Goal: Register for event/course

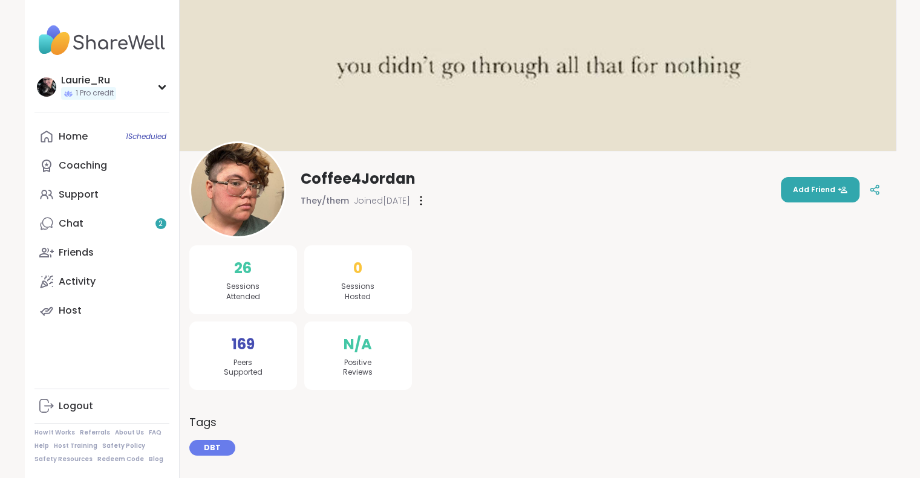
click at [48, 48] on img at bounding box center [101, 40] width 135 height 42
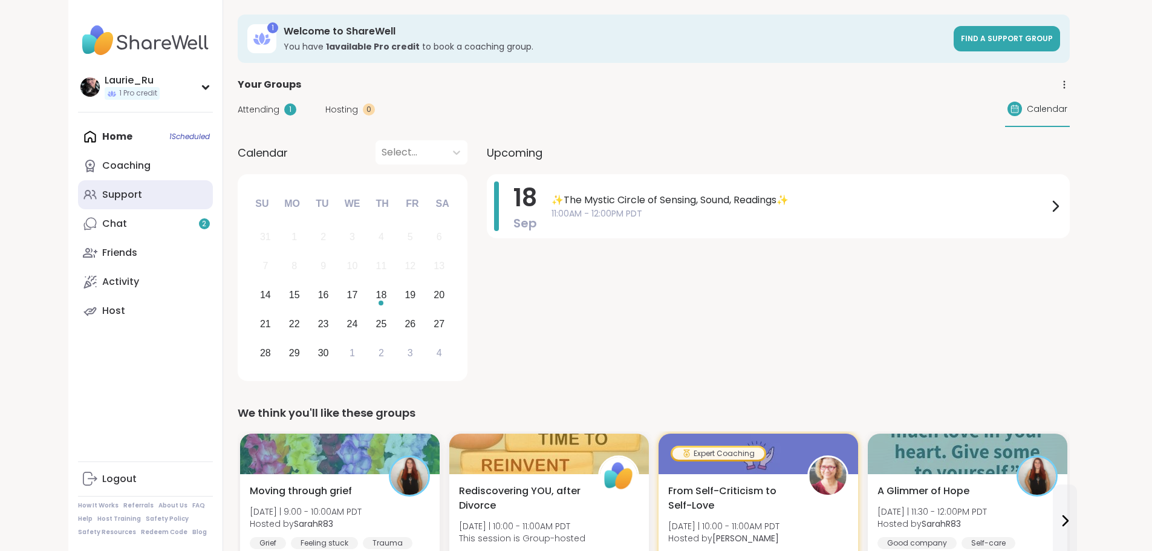
click at [102, 196] on div "Support" at bounding box center [122, 194] width 40 height 13
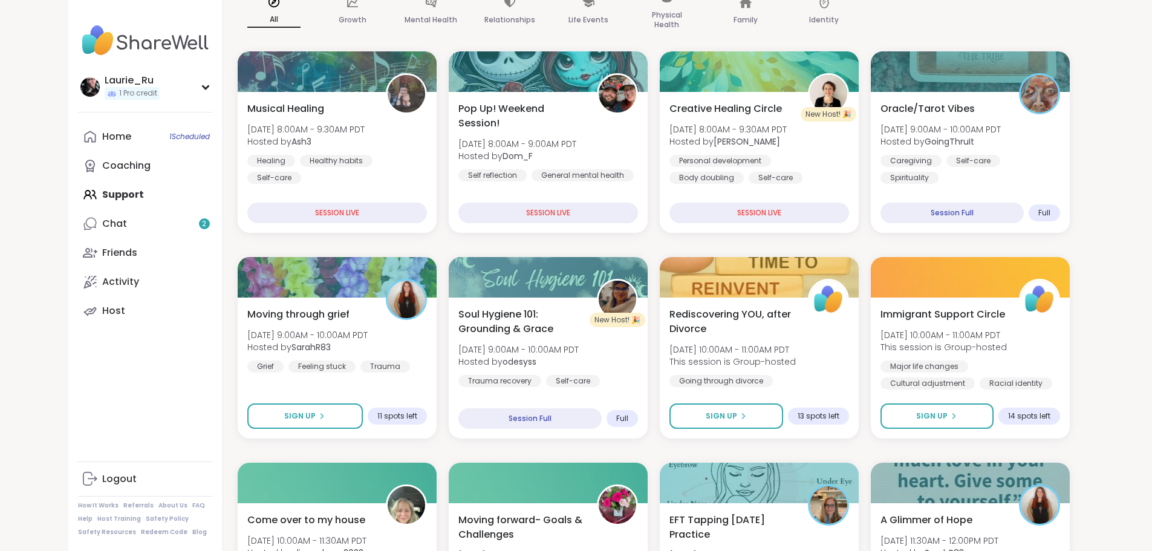
scroll to position [181, 0]
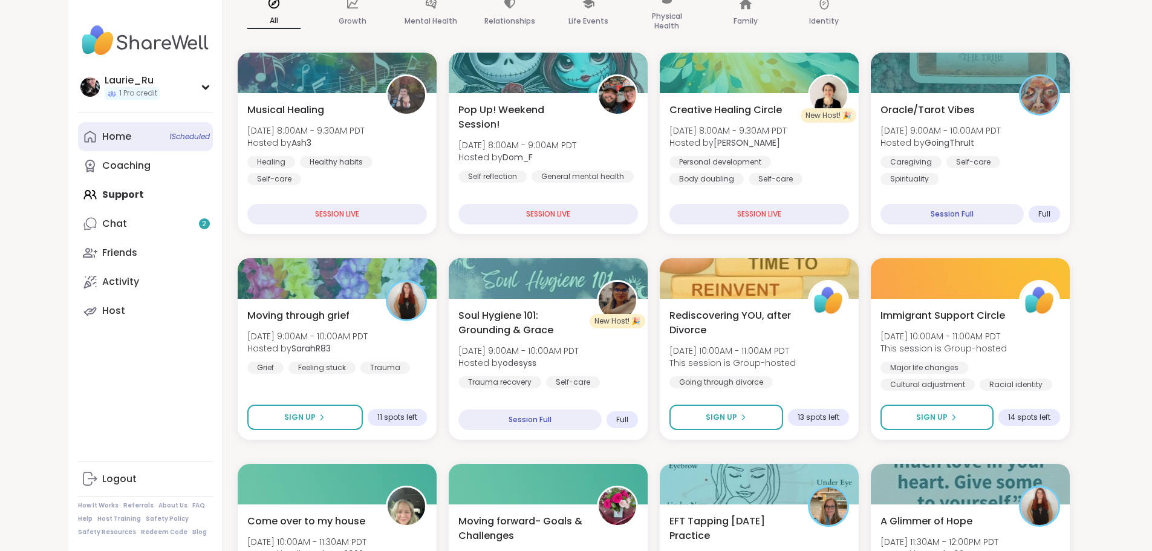
click at [169, 136] on span "1 Scheduled" at bounding box center [189, 137] width 41 height 10
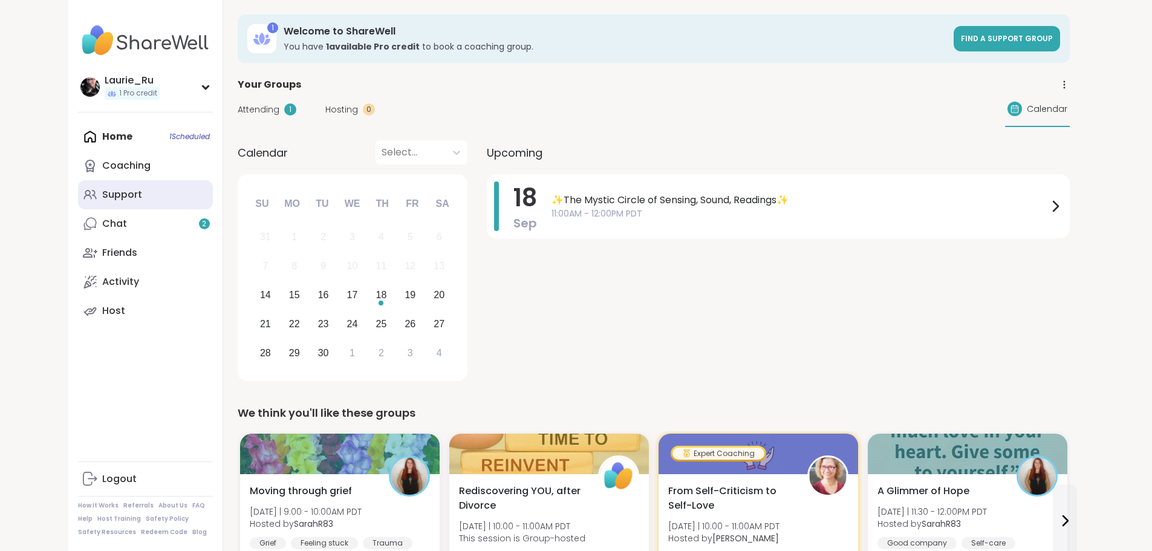
click at [102, 199] on div "Support" at bounding box center [122, 194] width 40 height 13
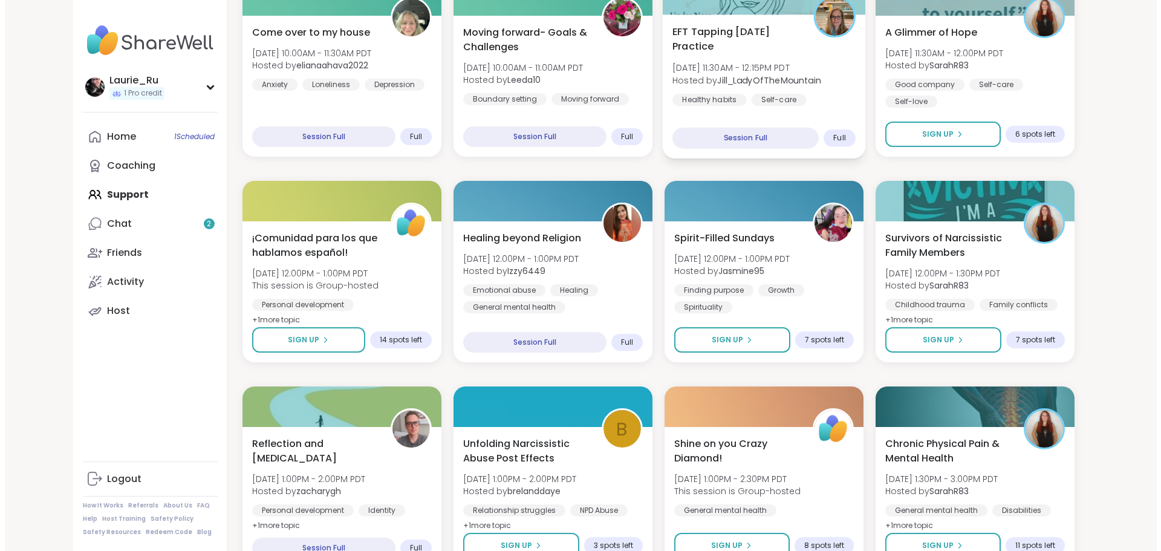
scroll to position [665, 0]
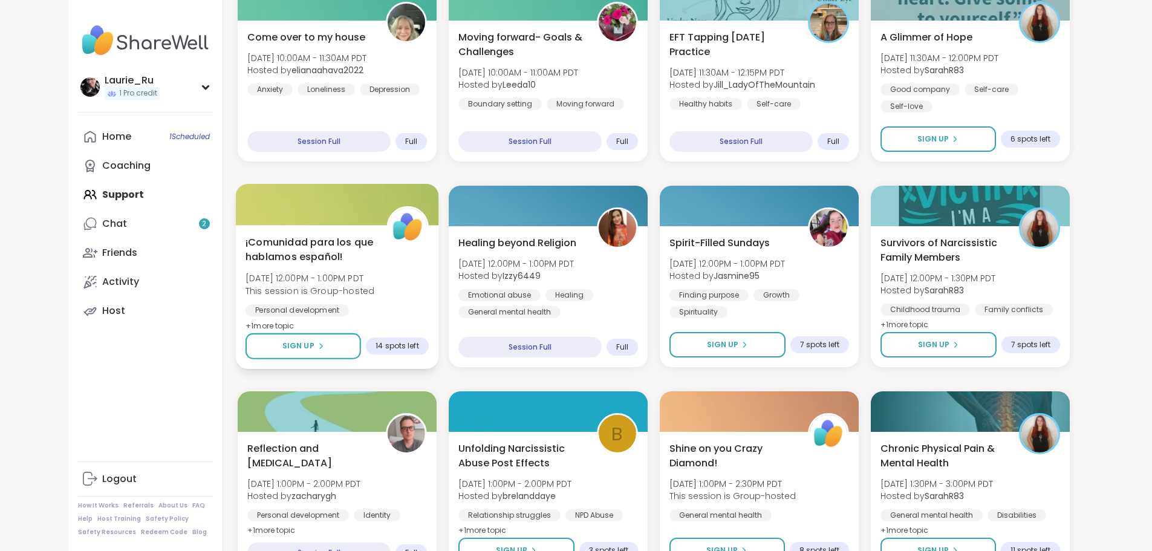
click at [281, 256] on span "¡Comunidad para los que hablamos español!" at bounding box center [310, 250] width 128 height 30
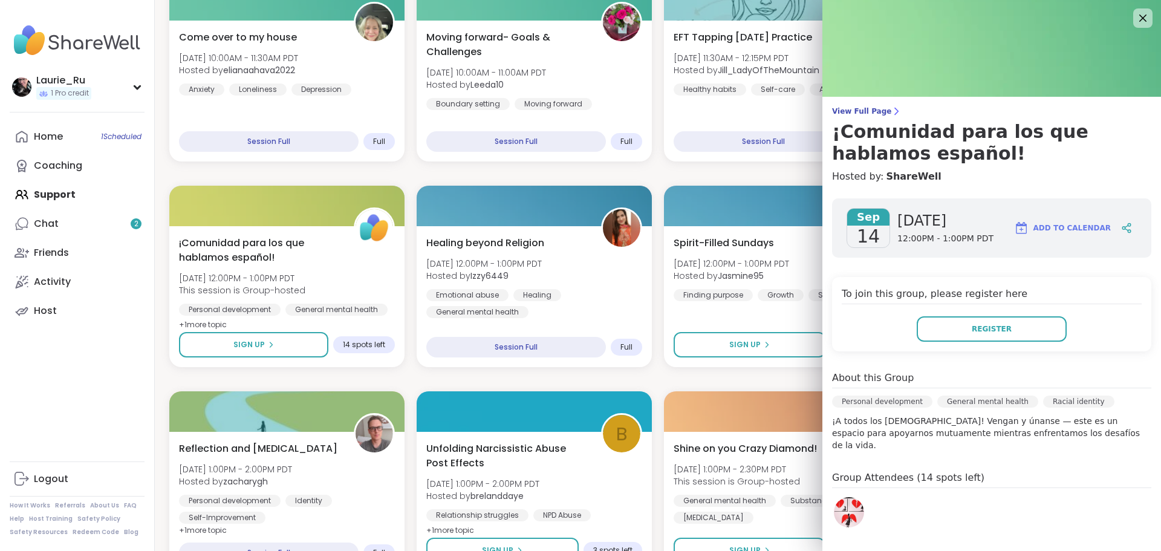
scroll to position [102, 0]
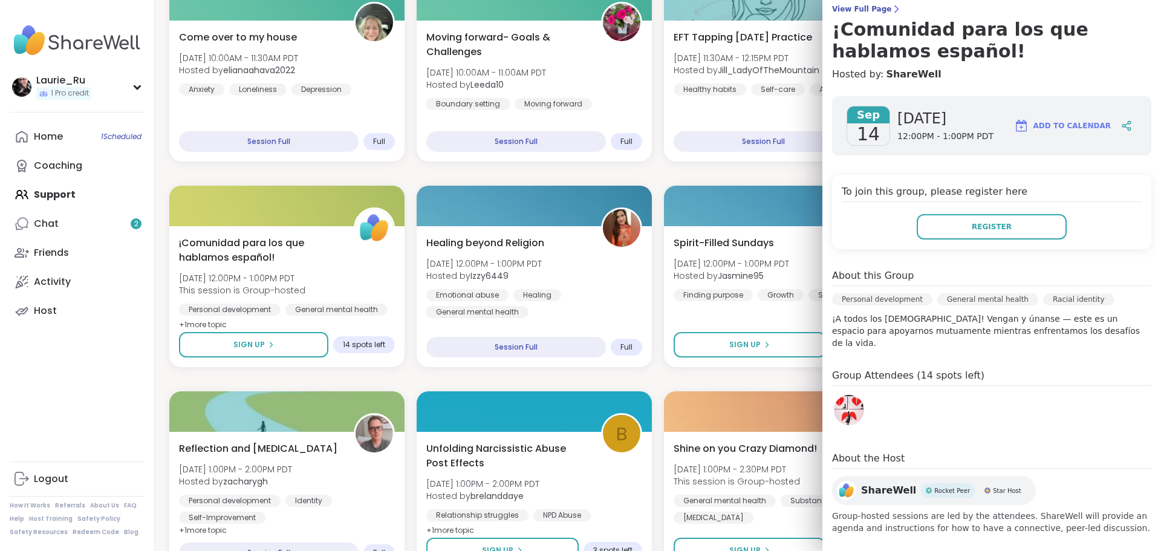
click at [844, 397] on img at bounding box center [849, 410] width 30 height 30
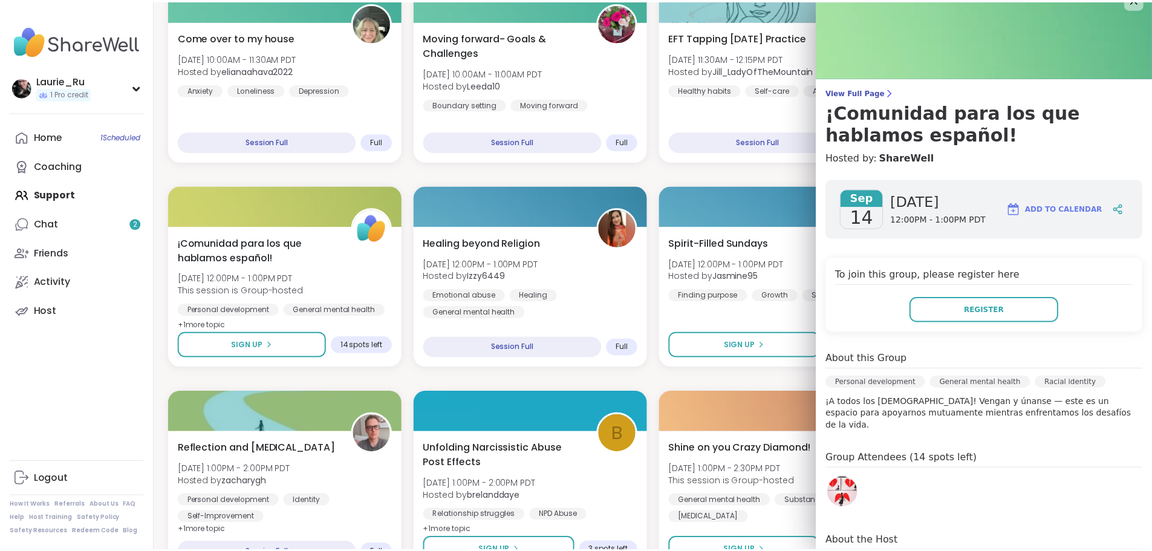
scroll to position [0, 0]
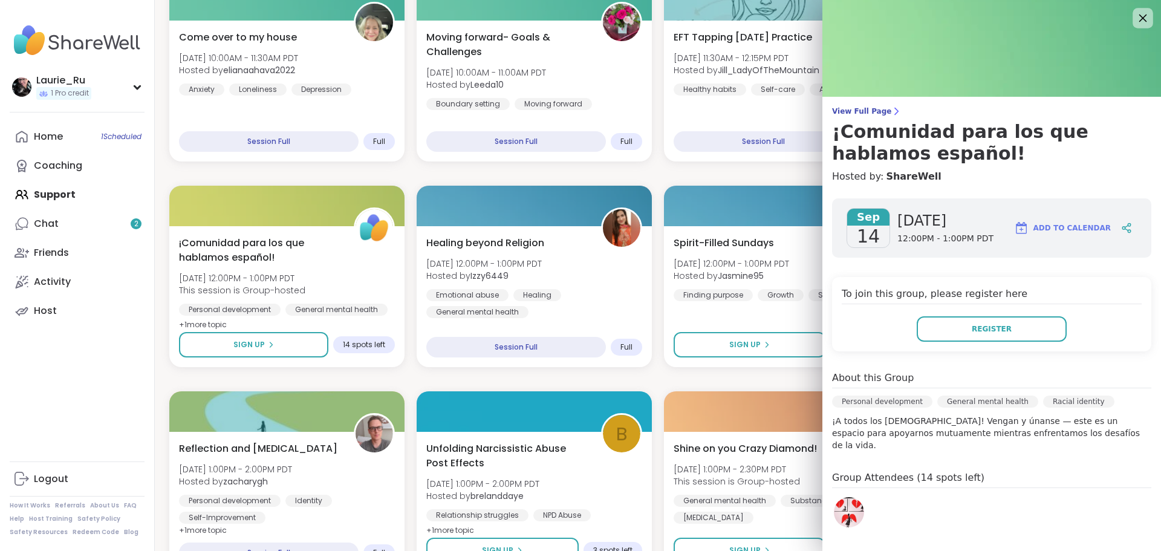
click at [919, 16] on icon at bounding box center [1142, 17] width 15 height 15
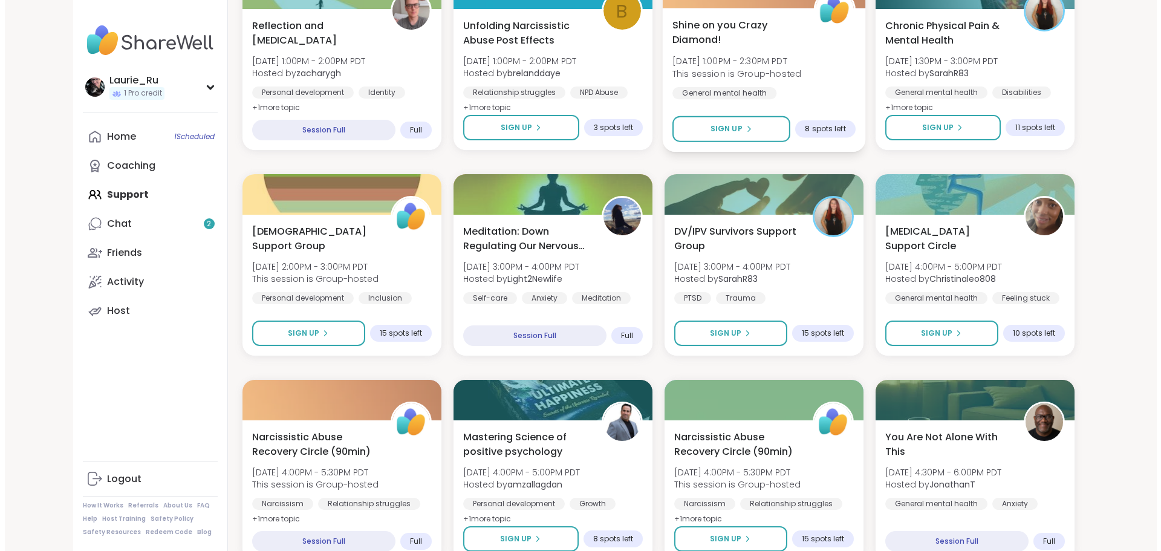
scroll to position [1089, 0]
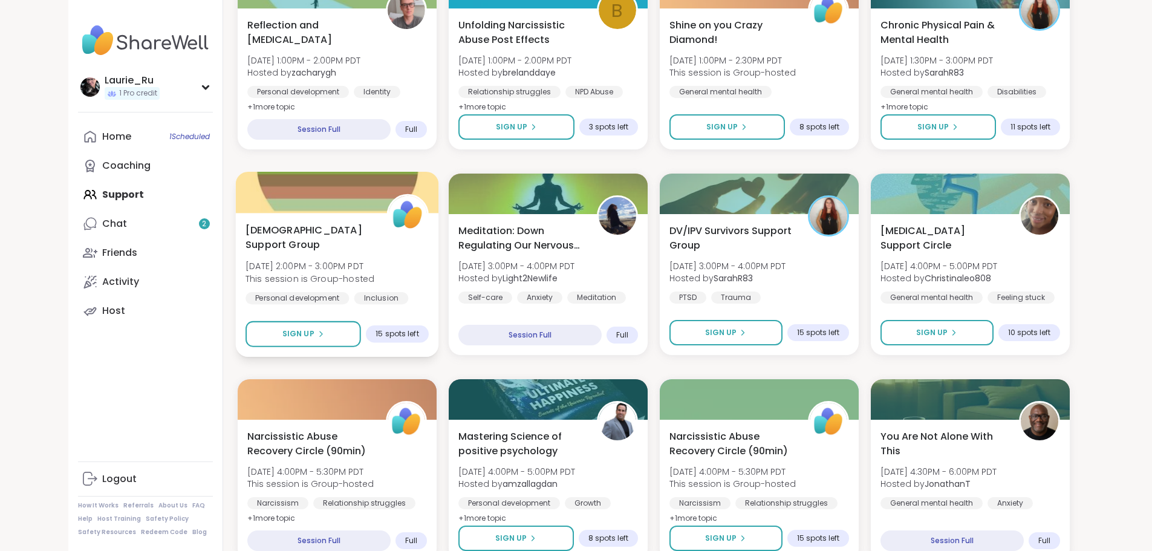
click at [324, 301] on div "Personal development Inclusion Gender identity" at bounding box center [337, 307] width 183 height 30
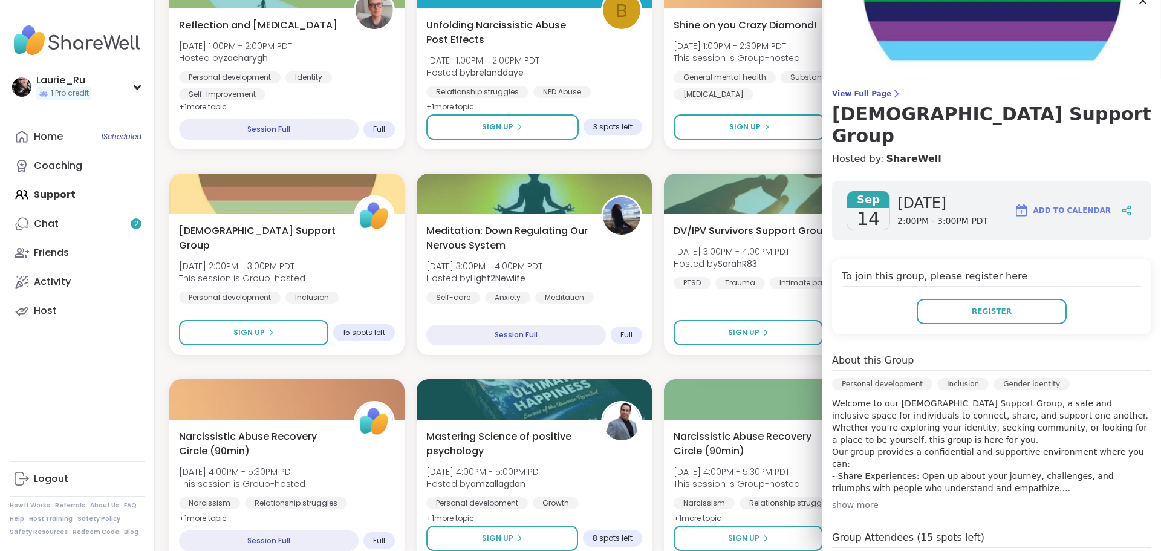
scroll to position [0, 0]
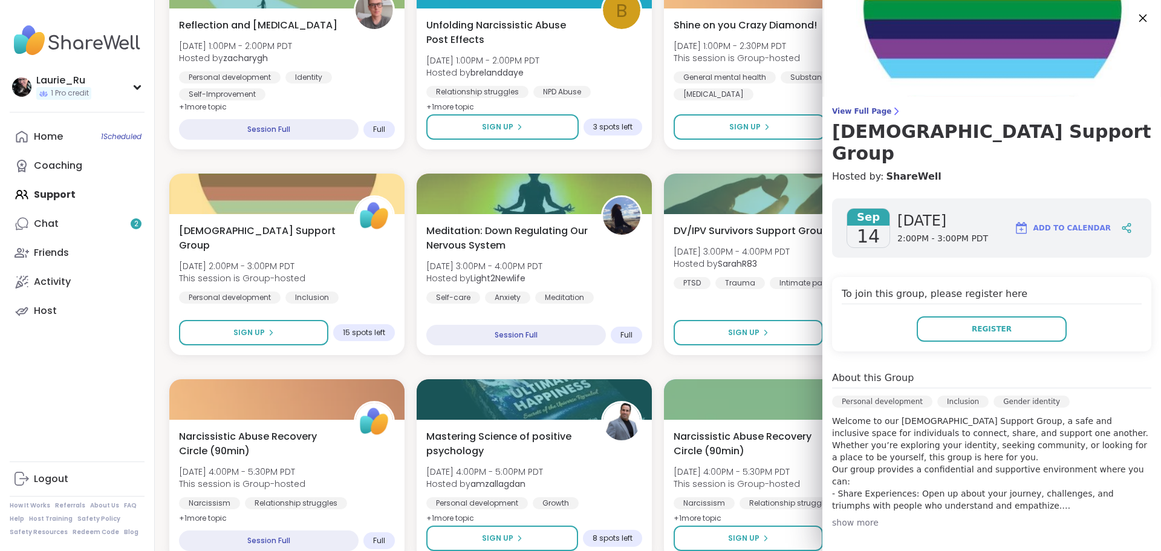
click at [919, 18] on icon at bounding box center [1143, 19] width 8 height 8
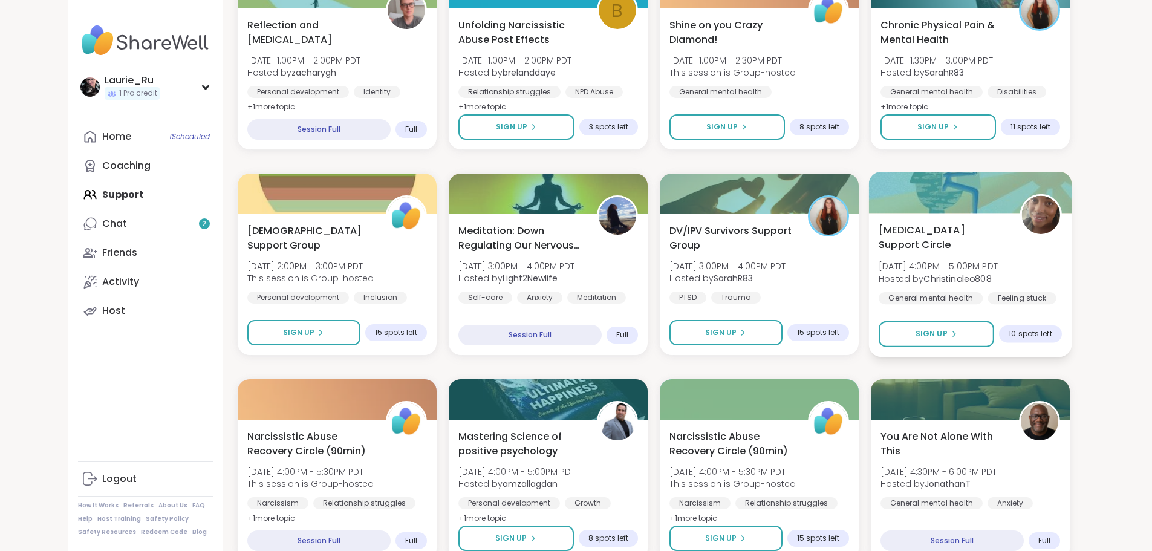
click at [919, 260] on span "[DATE] 4:00PM - 5:00PM PDT" at bounding box center [938, 266] width 119 height 12
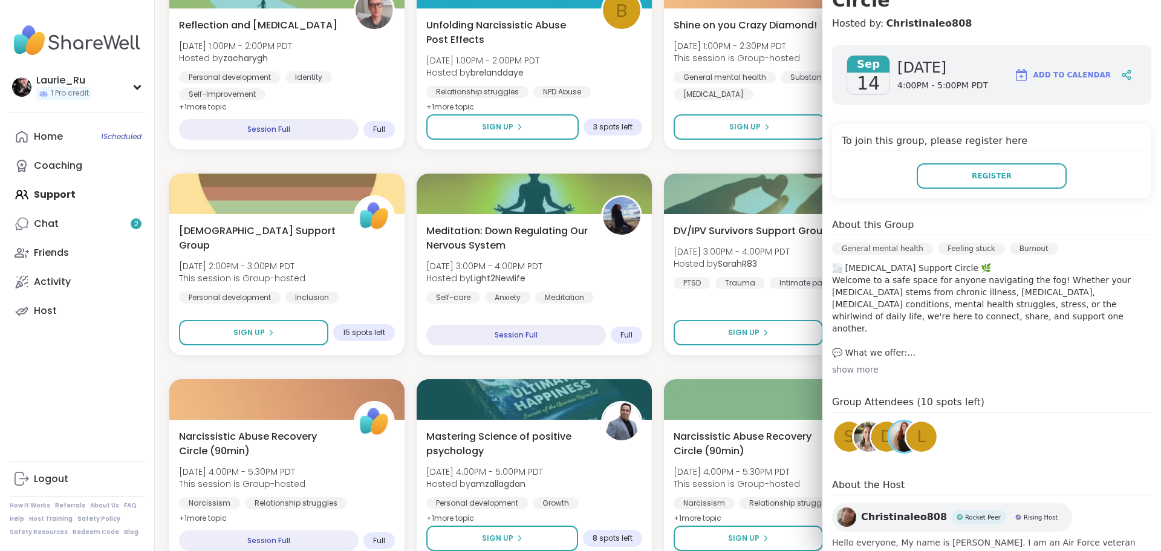
scroll to position [181, 0]
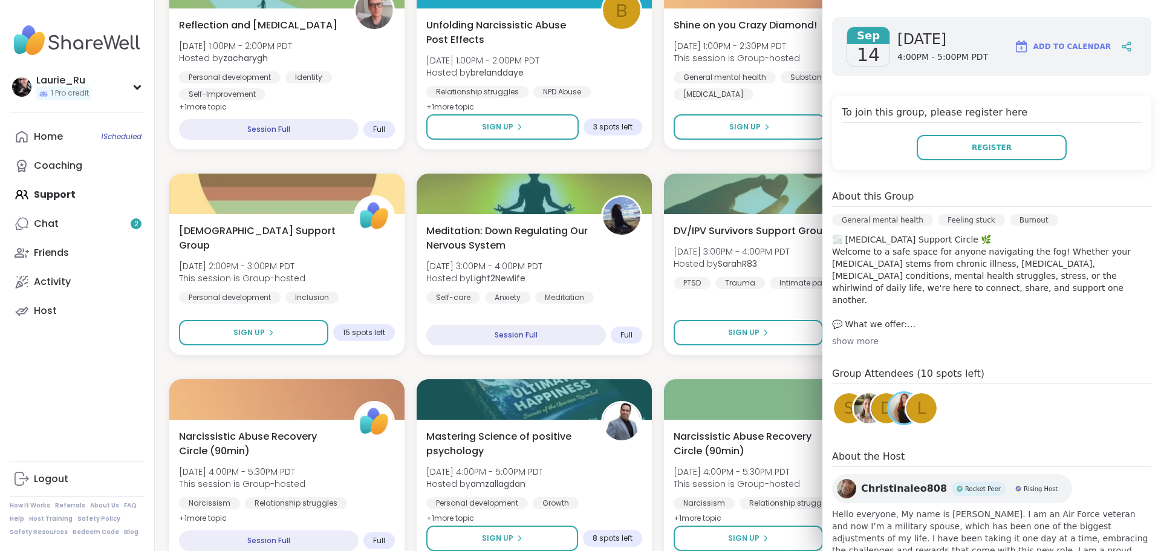
click at [842, 335] on div "show more" at bounding box center [991, 341] width 319 height 12
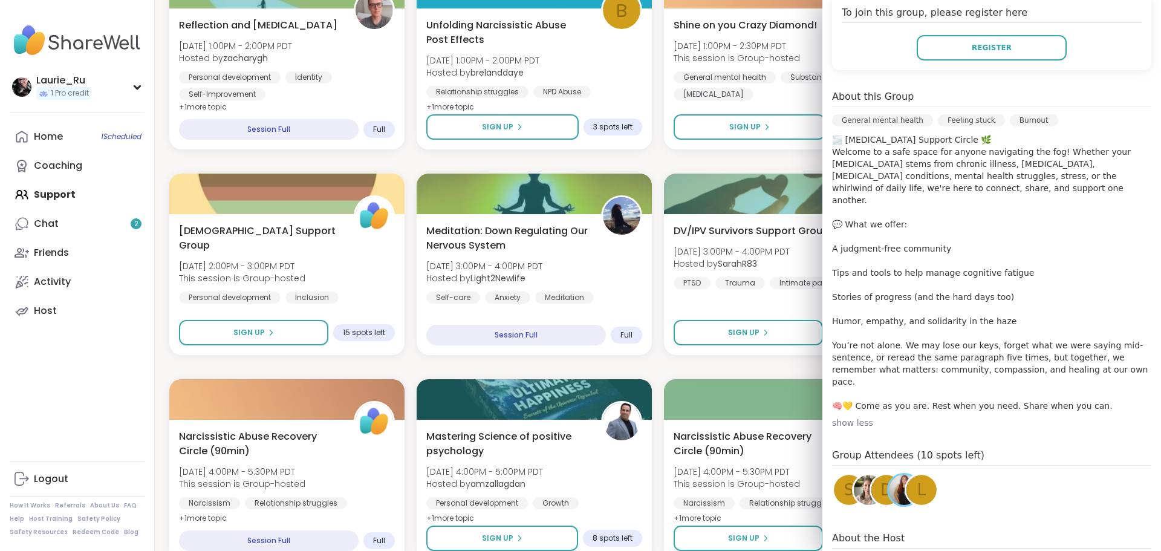
scroll to position [302, 0]
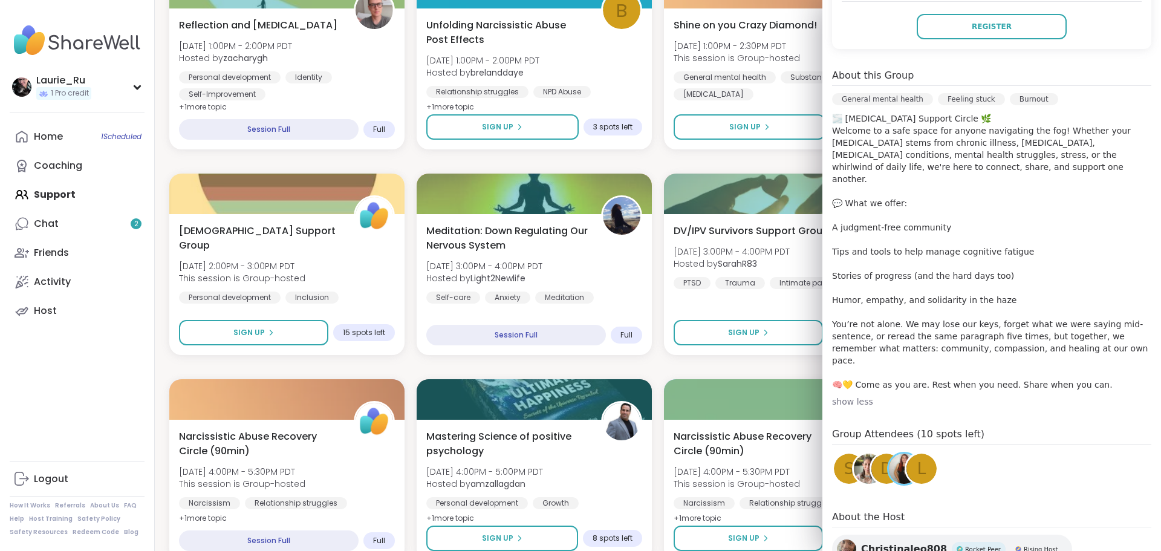
click at [835, 454] on div "s" at bounding box center [849, 469] width 30 height 30
click at [855, 454] on img at bounding box center [869, 469] width 30 height 30
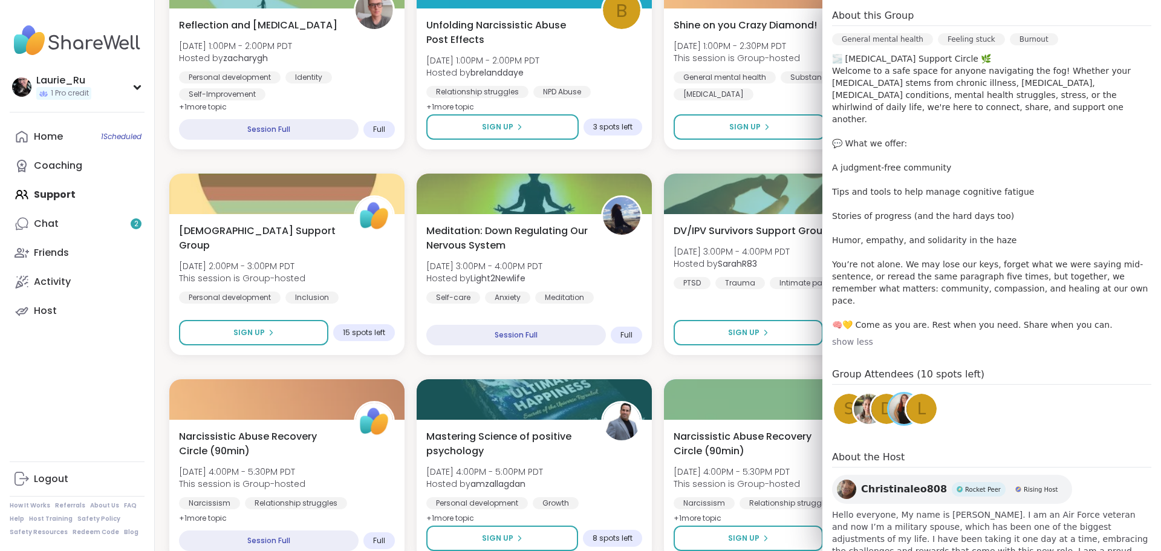
scroll to position [363, 0]
click at [837, 478] on img at bounding box center [846, 487] width 19 height 19
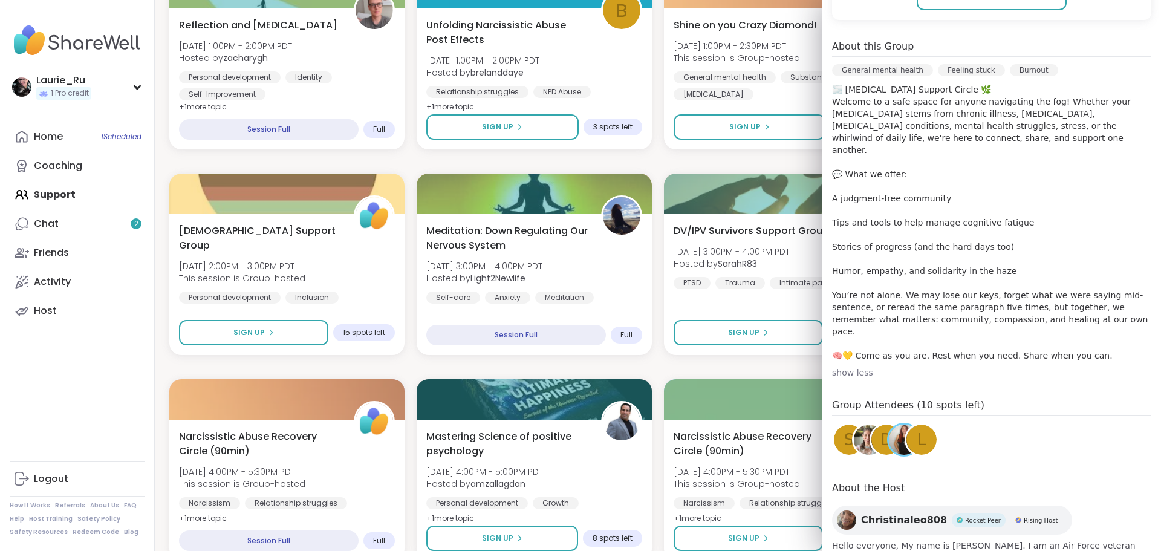
scroll to position [303, 0]
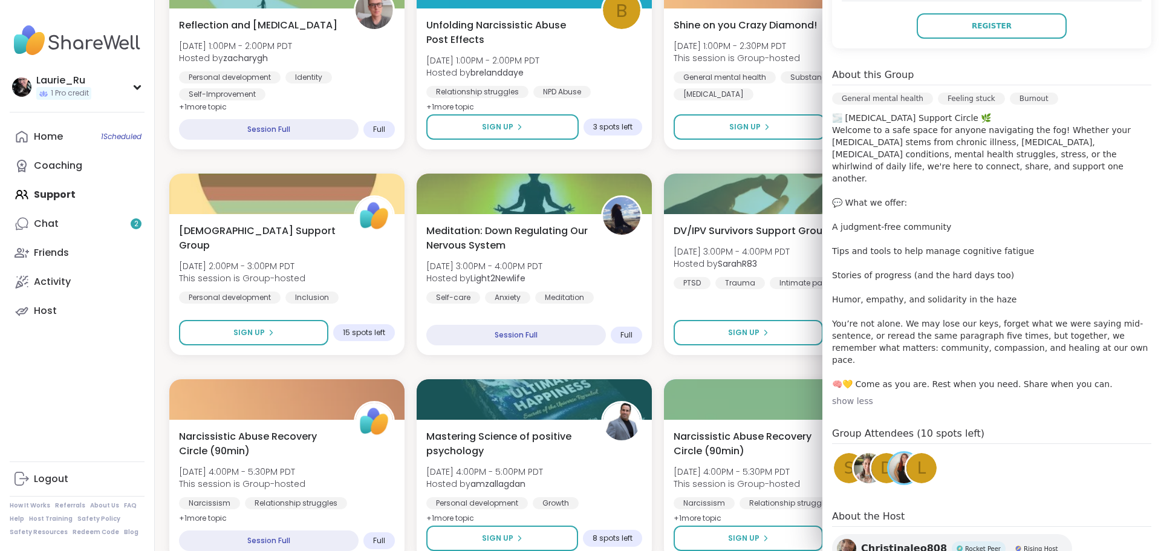
click at [907, 453] on div "l" at bounding box center [922, 468] width 30 height 30
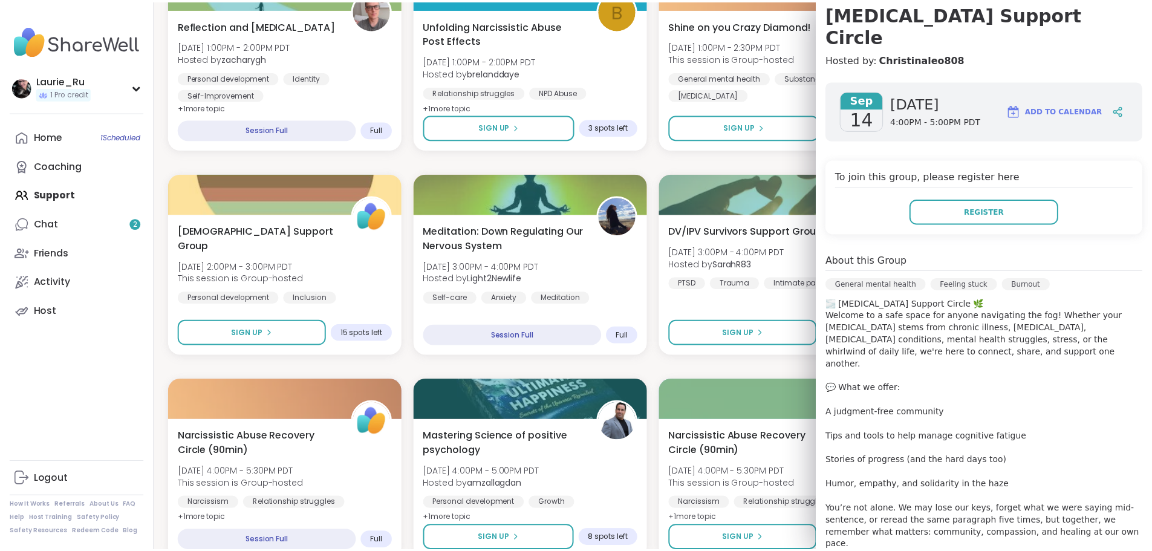
scroll to position [122, 0]
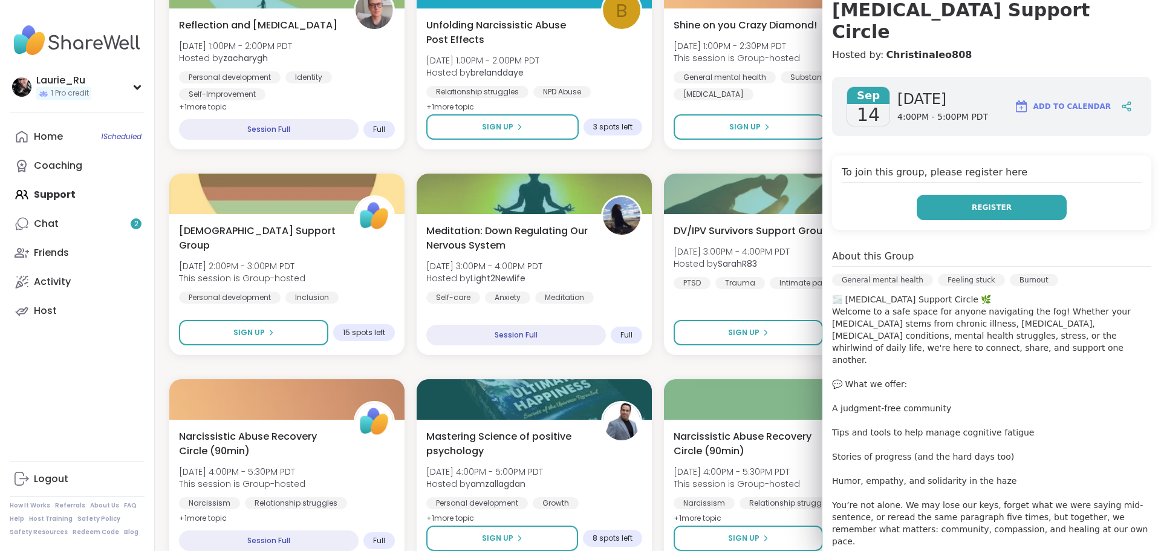
click at [919, 202] on span "Register" at bounding box center [992, 207] width 40 height 11
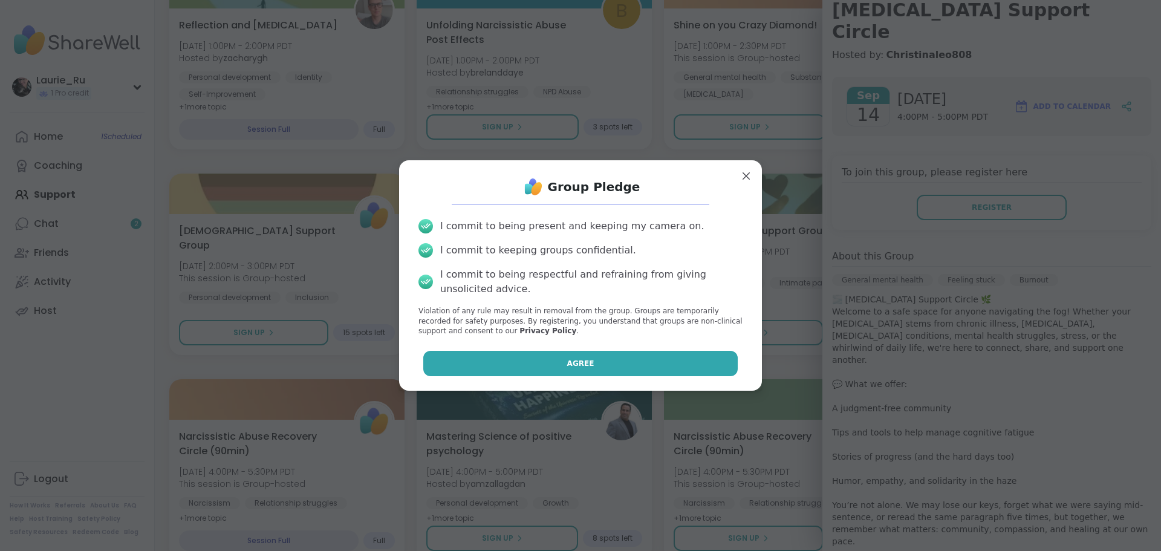
click at [623, 360] on button "Agree" at bounding box center [580, 363] width 315 height 25
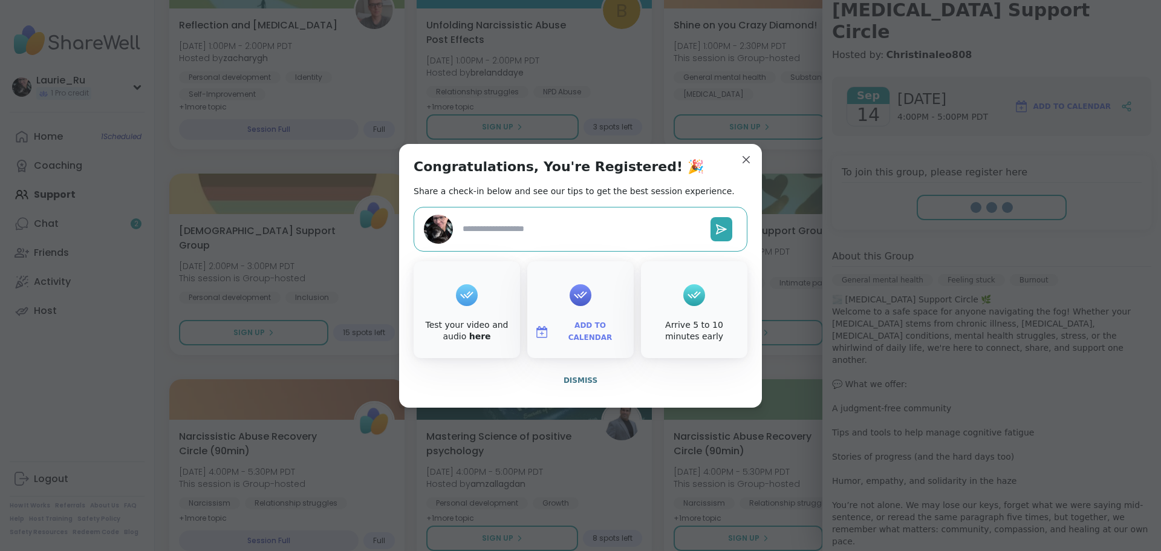
type textarea "*"
click at [581, 330] on span "Add to Calendar" at bounding box center [590, 332] width 73 height 24
click at [552, 222] on button "Google Calendar" at bounding box center [581, 222] width 92 height 27
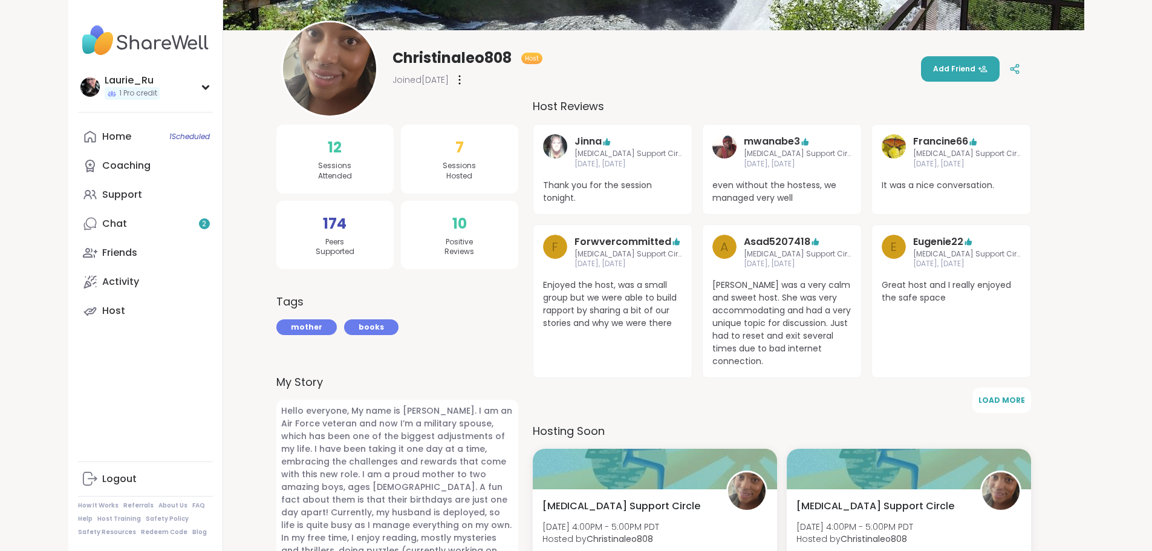
scroll to position [181, 0]
